Goal: Information Seeking & Learning: Find specific fact

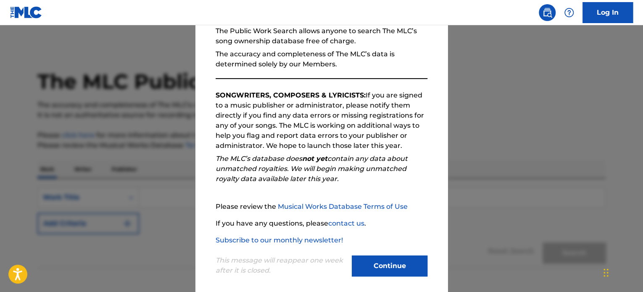
scroll to position [92, 0]
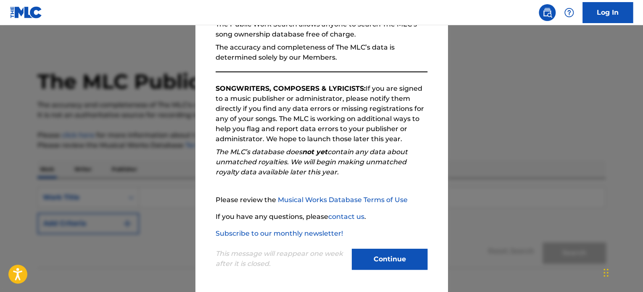
click at [366, 262] on button "Continue" at bounding box center [390, 259] width 76 height 21
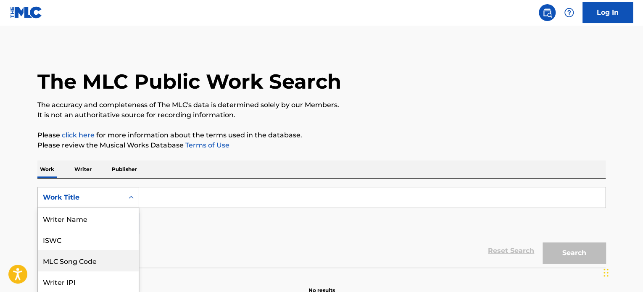
scroll to position [42, 0]
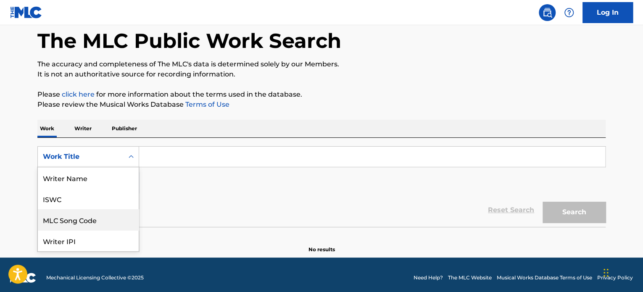
click at [102, 167] on div "8 results available. Use Up and Down to choose options, press Enter to select t…" at bounding box center [88, 156] width 102 height 21
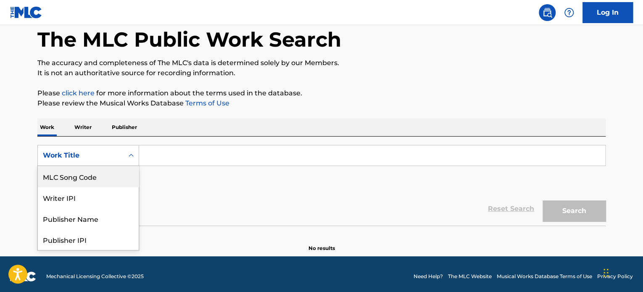
click at [98, 175] on div "MLC Song Code" at bounding box center [88, 176] width 101 height 21
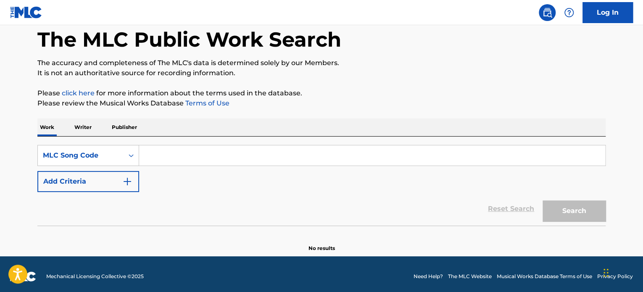
drag, startPoint x: 150, startPoint y: 155, endPoint x: 55, endPoint y: 116, distance: 102.7
click at [55, 116] on div "The MLC Public Work Search The accuracy and completeness of The MLC's data is d…" at bounding box center [321, 128] width 588 height 248
paste input "T19397"
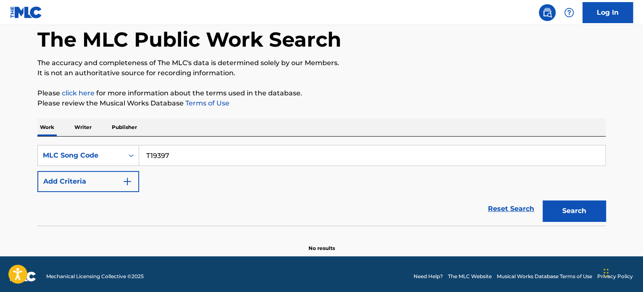
type input "T19397"
click at [575, 213] on button "Search" at bounding box center [573, 210] width 63 height 21
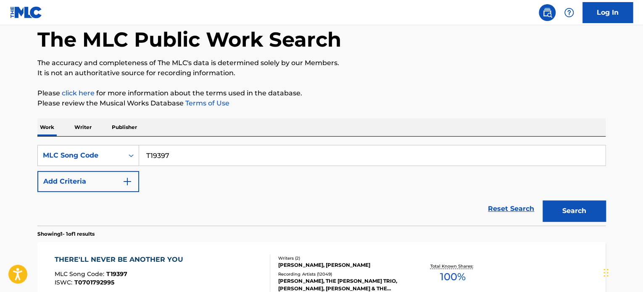
click at [120, 255] on div "THERE'LL NEVER BE ANOTHER YOU" at bounding box center [121, 260] width 133 height 10
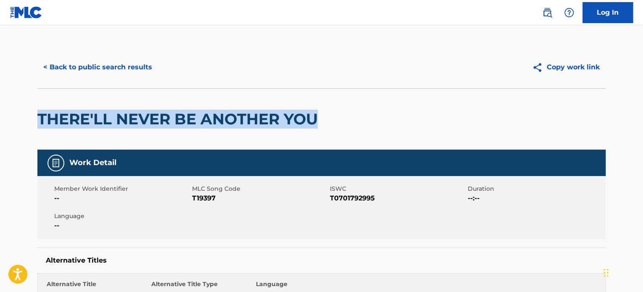
drag, startPoint x: 327, startPoint y: 118, endPoint x: 32, endPoint y: 100, distance: 295.1
copy h2 "THERE'LL NEVER BE ANOTHER YOU"
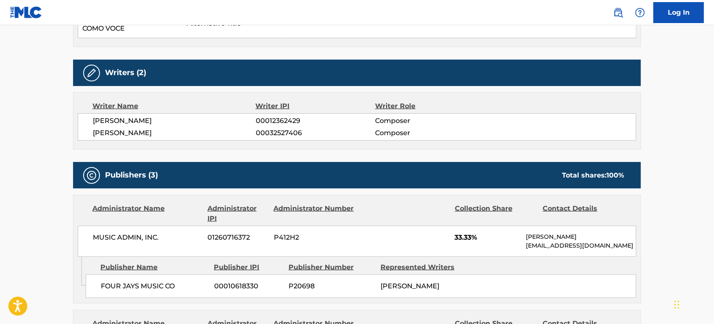
scroll to position [373, 0]
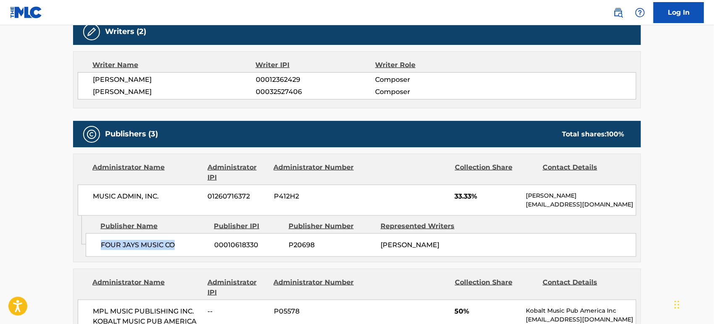
drag, startPoint x: 192, startPoint y: 246, endPoint x: 99, endPoint y: 245, distance: 93.3
click at [99, 245] on div "FOUR JAYS MUSIC CO 00010618330 P20698 [PERSON_NAME]" at bounding box center [361, 246] width 551 height 24
copy span "FOUR JAYS MUSIC CO"
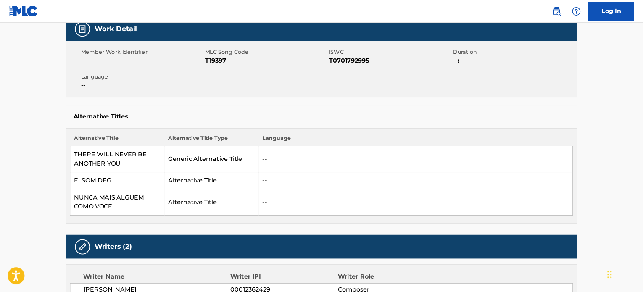
scroll to position [0, 0]
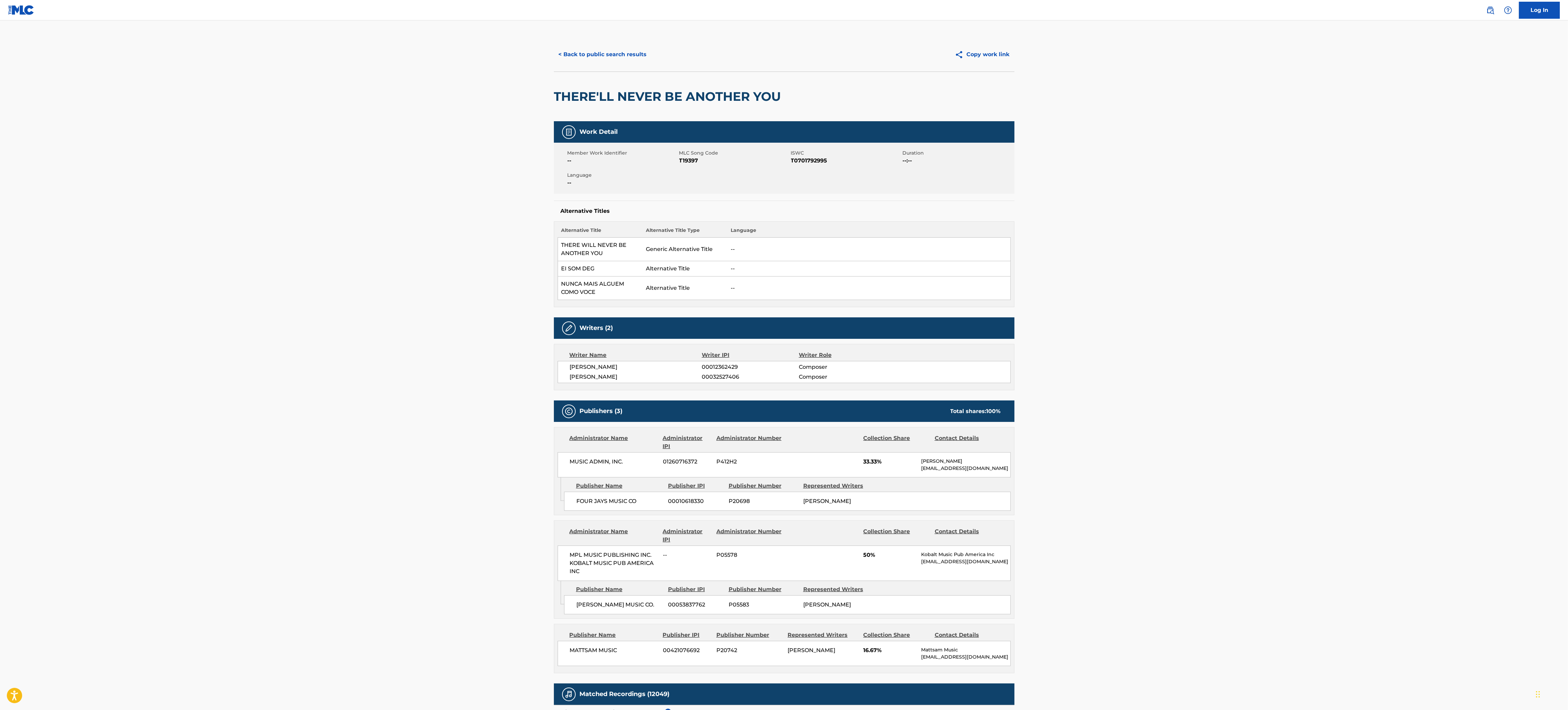
drag, startPoint x: 578, startPoint y: 0, endPoint x: 413, endPoint y: 370, distance: 405.1
click at [413, 237] on main "< Back to public search results Copy work link THERE'LL NEVER BE ANOTHER YOU Wo…" at bounding box center [784, 490] width 1568 height 941
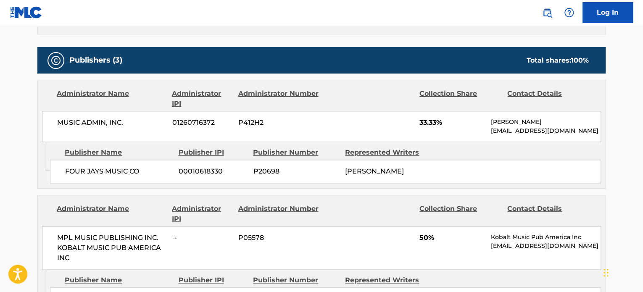
scroll to position [504, 0]
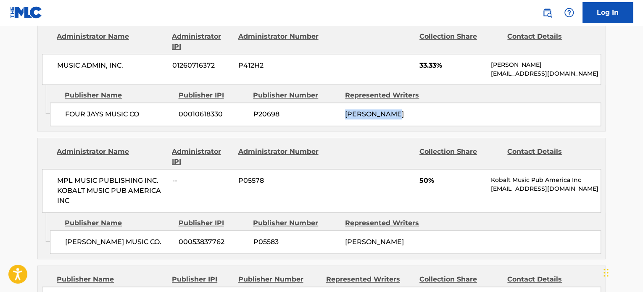
drag, startPoint x: 408, startPoint y: 112, endPoint x: 345, endPoint y: 111, distance: 63.5
click at [345, 111] on div "[PERSON_NAME]" at bounding box center [388, 114] width 86 height 10
copy span "[PERSON_NAME]"
